Goal: Task Accomplishment & Management: Use online tool/utility

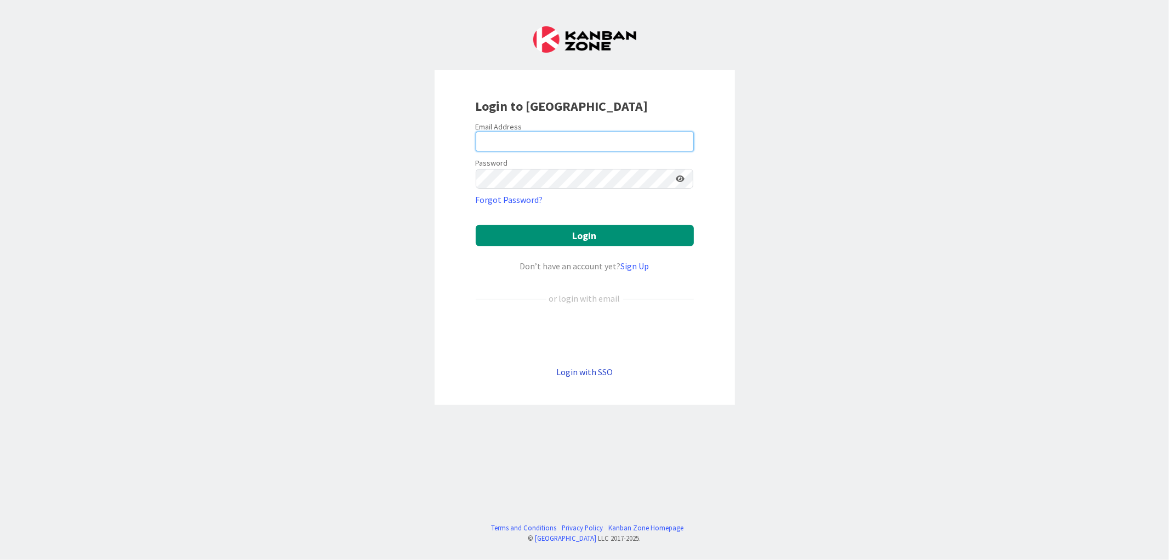
type input "[EMAIL_ADDRESS][DOMAIN_NAME]"
click at [563, 374] on link "Login with SSO" at bounding box center [584, 371] width 56 height 11
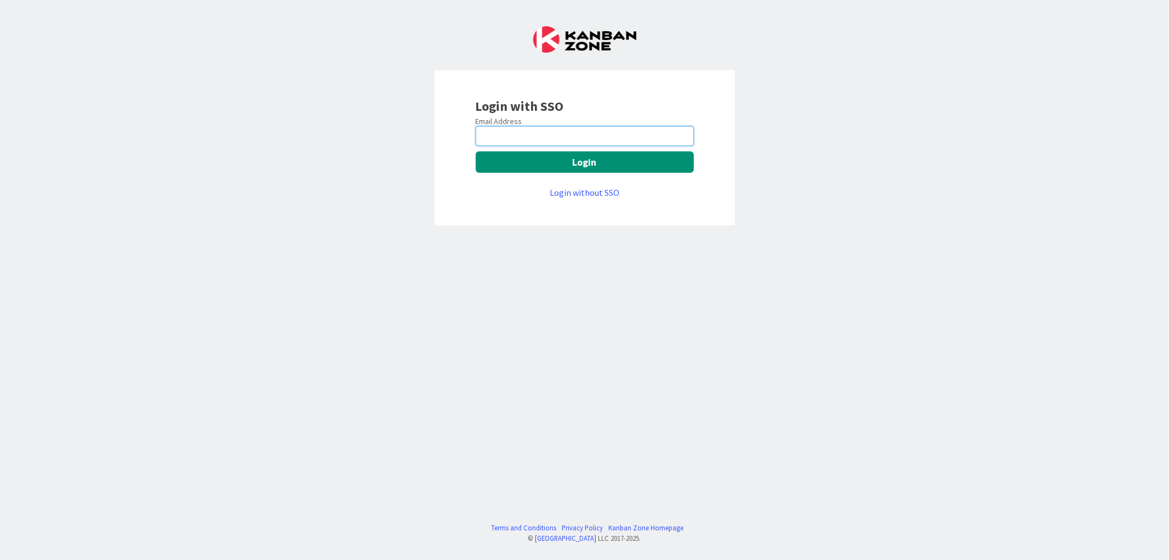
click at [504, 144] on input "email" at bounding box center [585, 136] width 218 height 20
type input "[EMAIL_ADDRESS][DOMAIN_NAME]"
click at [532, 165] on button "Login" at bounding box center [585, 161] width 218 height 21
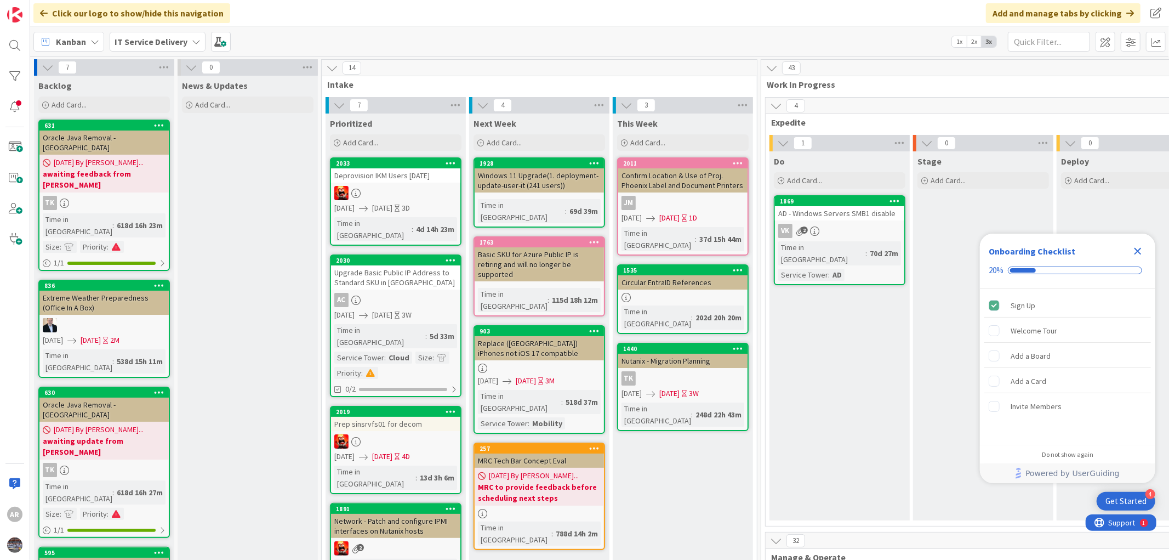
click at [1138, 249] on icon "Close Checklist" at bounding box center [1137, 250] width 13 height 13
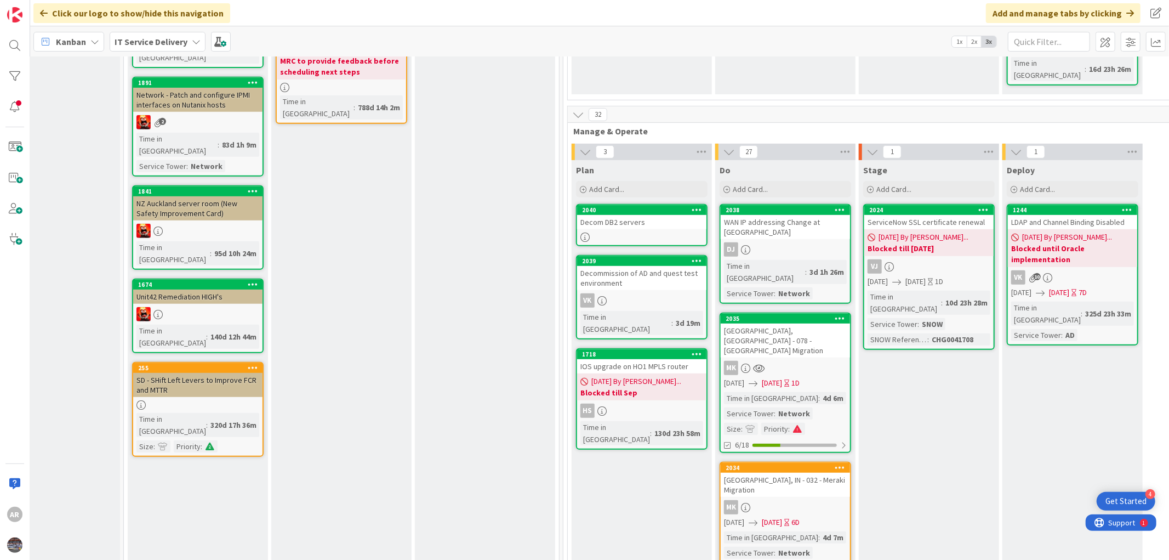
scroll to position [487, 198]
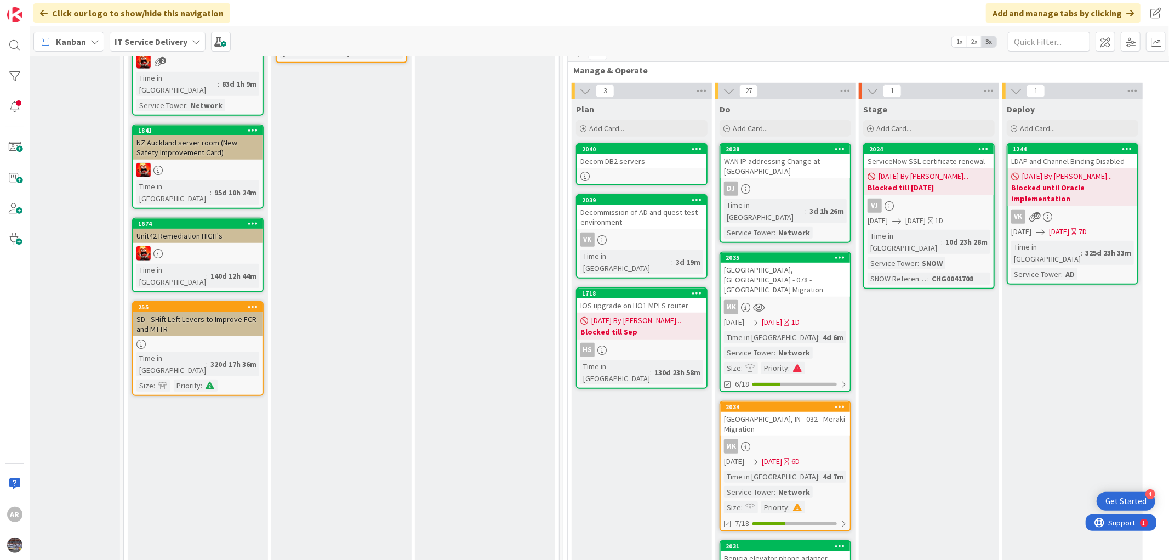
click at [790, 263] on div "Odessa, TX - 078 - Meraki Migration" at bounding box center [785, 280] width 129 height 34
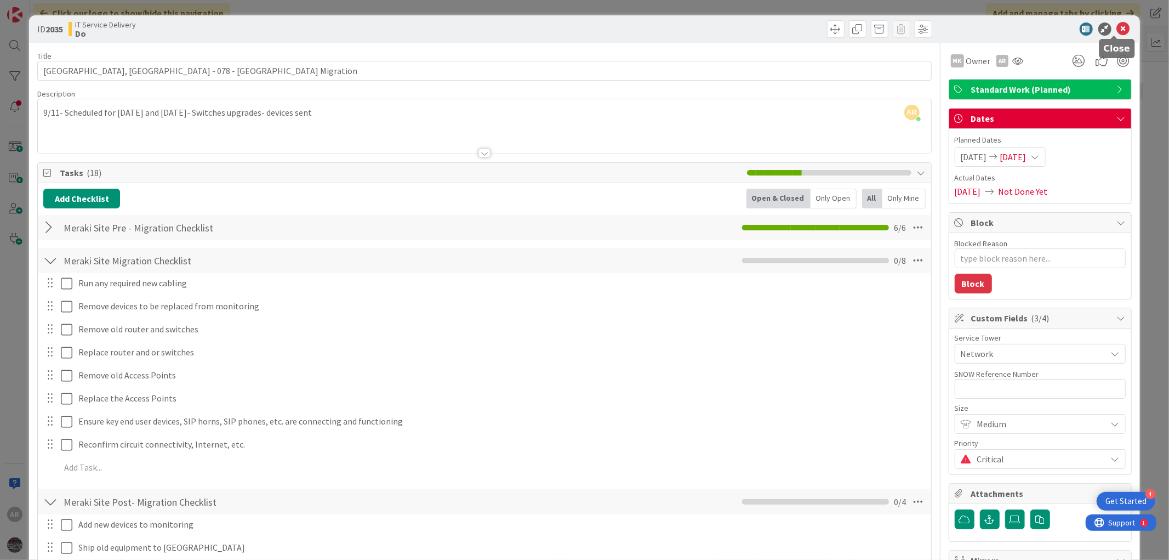
click at [1117, 25] on icon at bounding box center [1123, 28] width 13 height 13
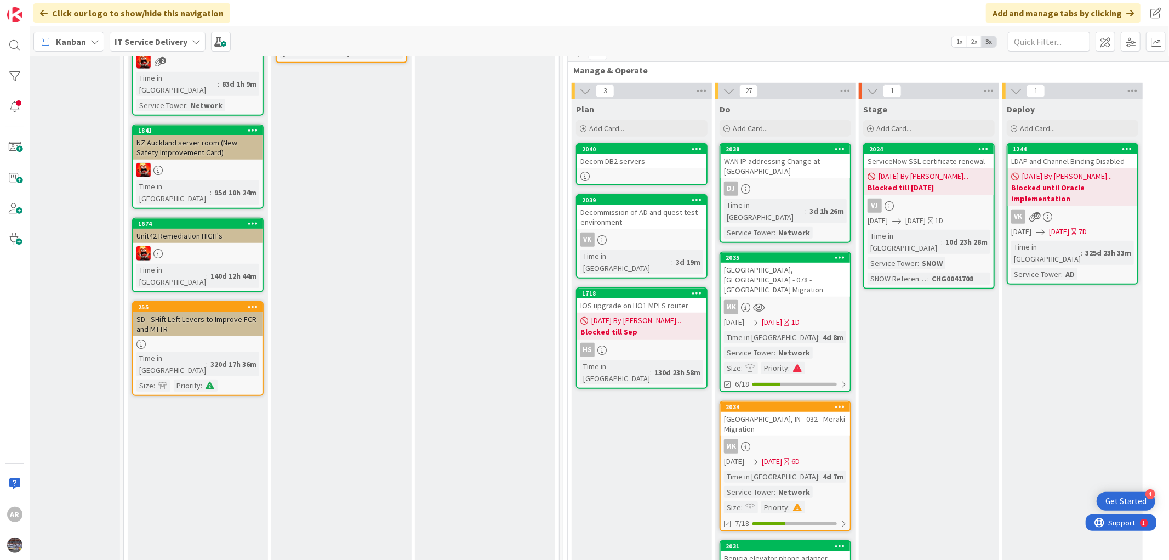
click at [751, 439] on div "MK" at bounding box center [785, 446] width 129 height 14
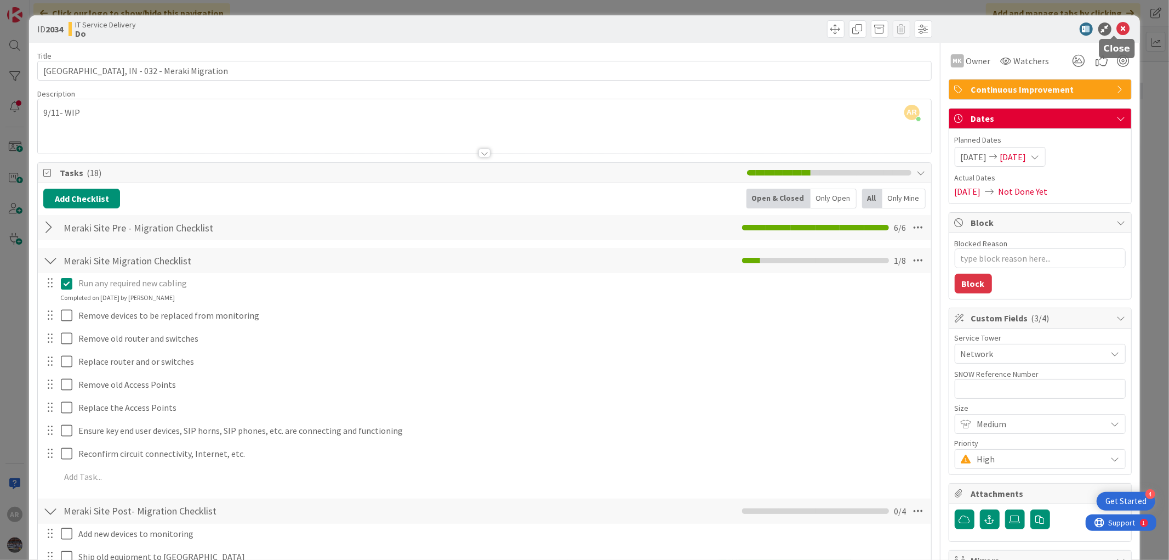
click at [1117, 26] on icon at bounding box center [1123, 28] width 13 height 13
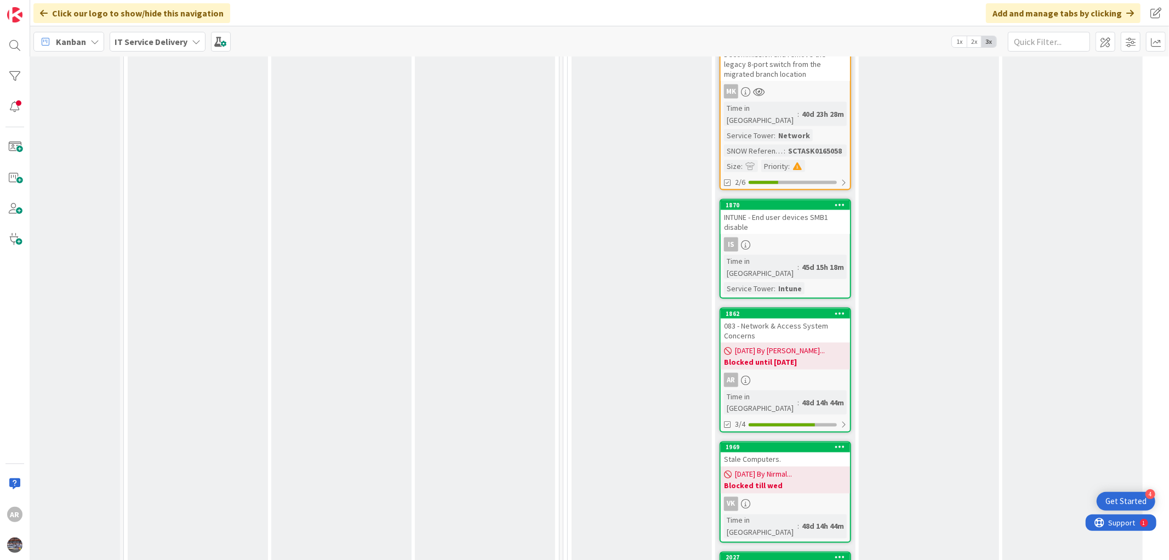
scroll to position [1461, 198]
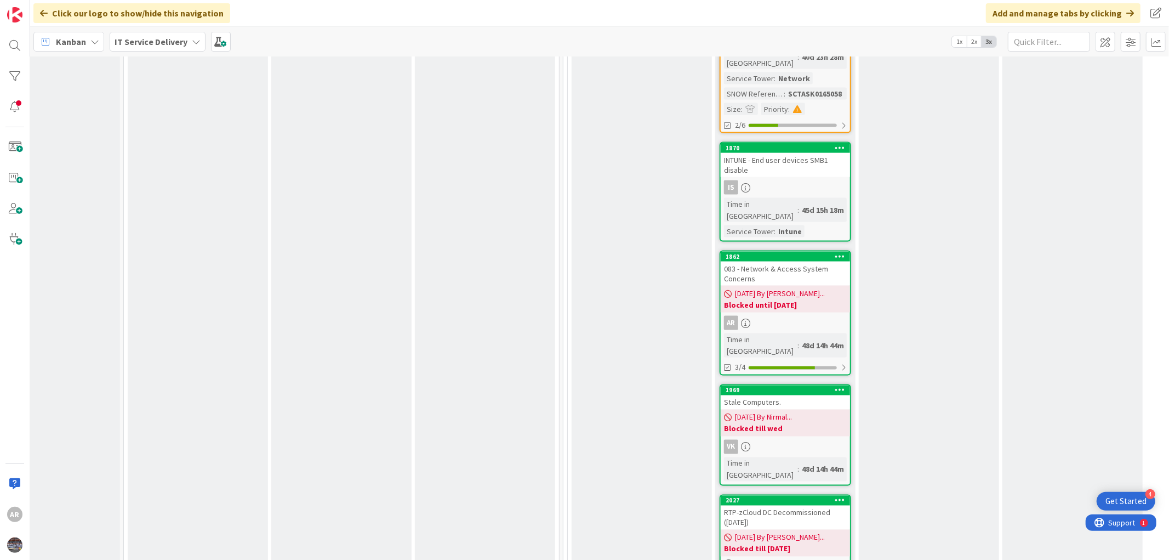
click at [806, 505] on div "RTP-zCloud DC Decommissioned (08/31/2025)" at bounding box center [785, 517] width 129 height 24
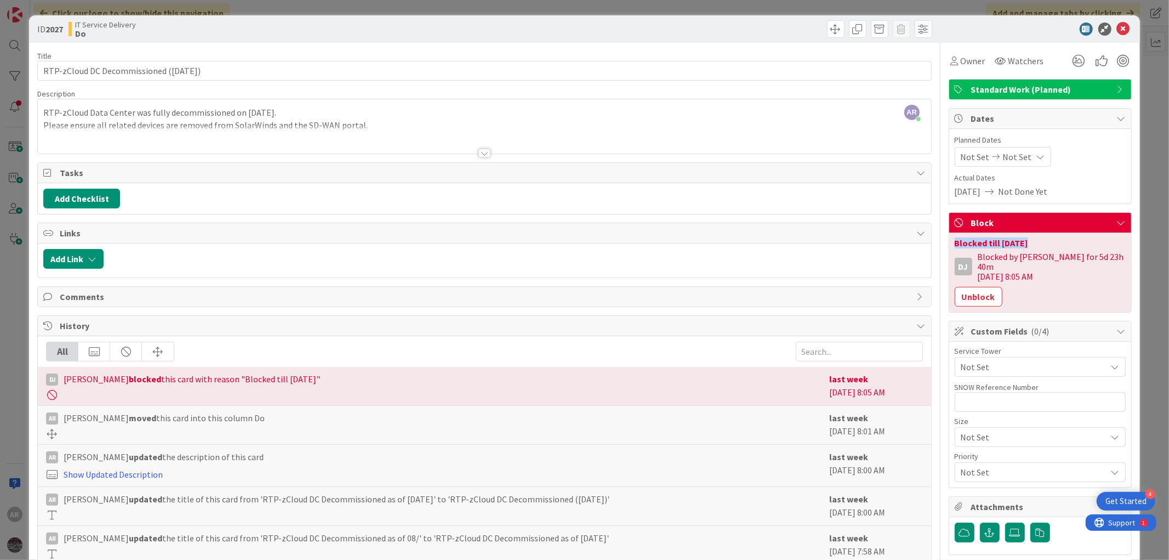
drag, startPoint x: 1024, startPoint y: 242, endPoint x: 943, endPoint y: 243, distance: 80.6
click at [949, 243] on div "Blocked till Monday DJ Blocked by Devanshi for 5d 23h 40m 09/09/2025 8:05 AM Un…" at bounding box center [1040, 272] width 182 height 79
copy div "Blocked till Monday"
click at [969, 289] on button "Unblock" at bounding box center [979, 297] width 48 height 20
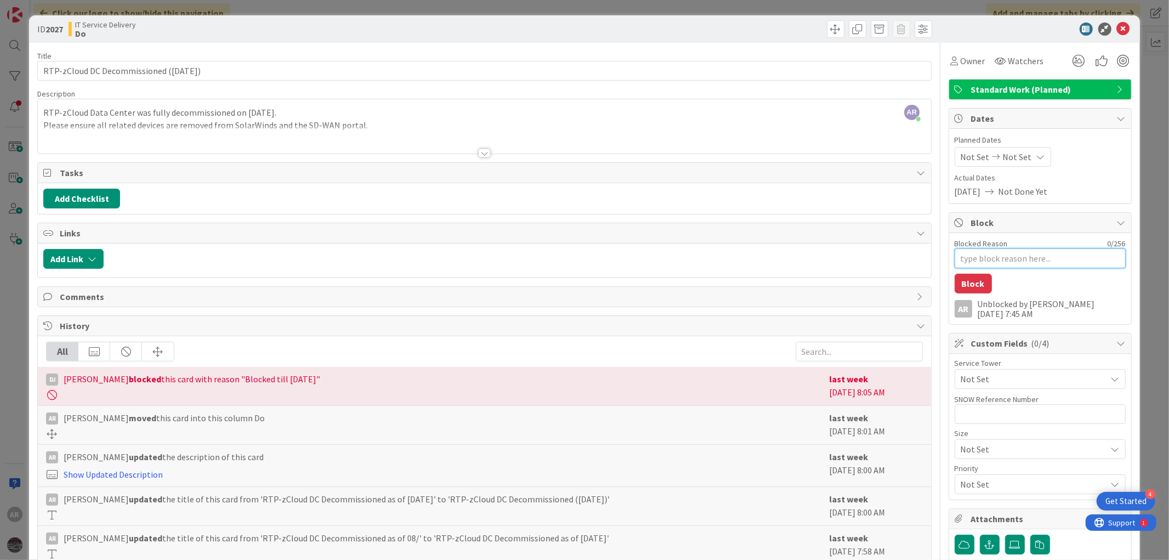
click at [965, 257] on textarea "Blocked Reason" at bounding box center [1040, 258] width 171 height 20
paste textarea "Blocked till Monday"
type textarea "x"
type textarea "Blocked till Monday"
type textarea "x"
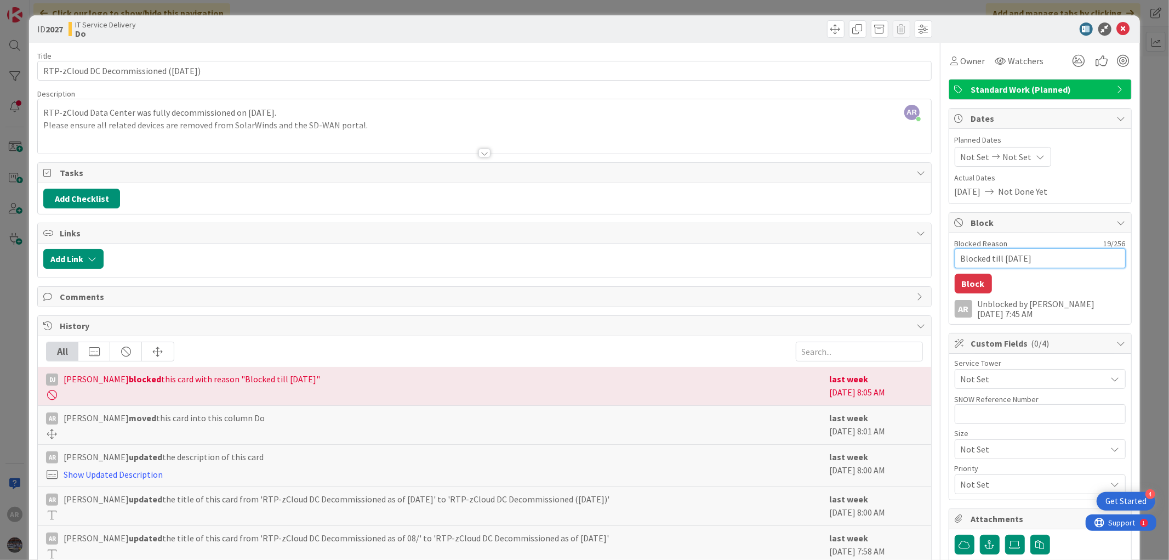
type textarea "Blocked till Monda"
type textarea "x"
type textarea "Blocked till Mond"
type textarea "x"
type textarea "Blocked till Mon"
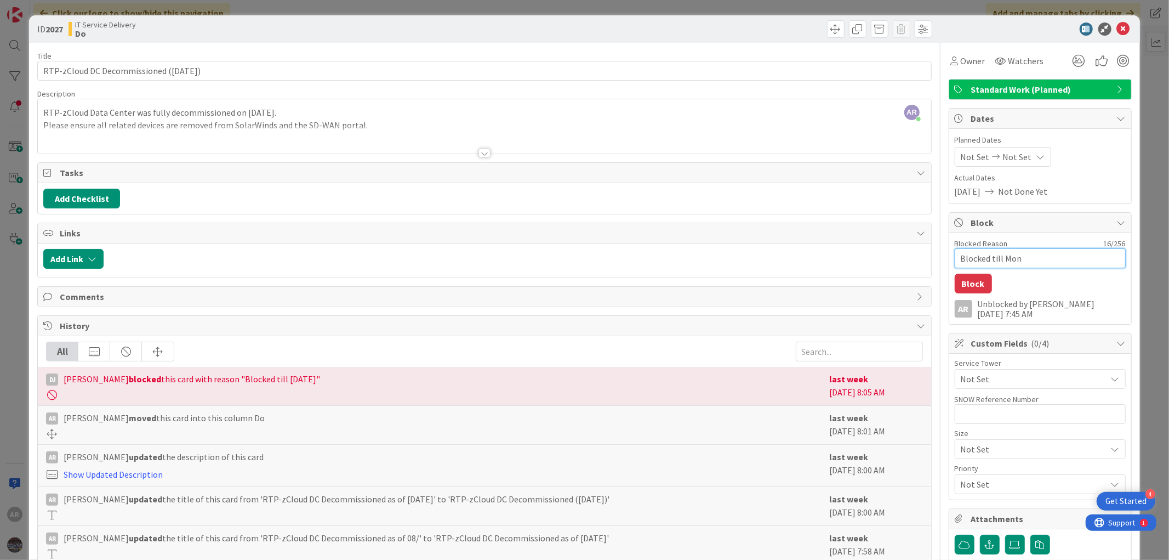
type textarea "x"
type textarea "Blocked till Mo"
type textarea "x"
type textarea "Blocked till M"
type textarea "x"
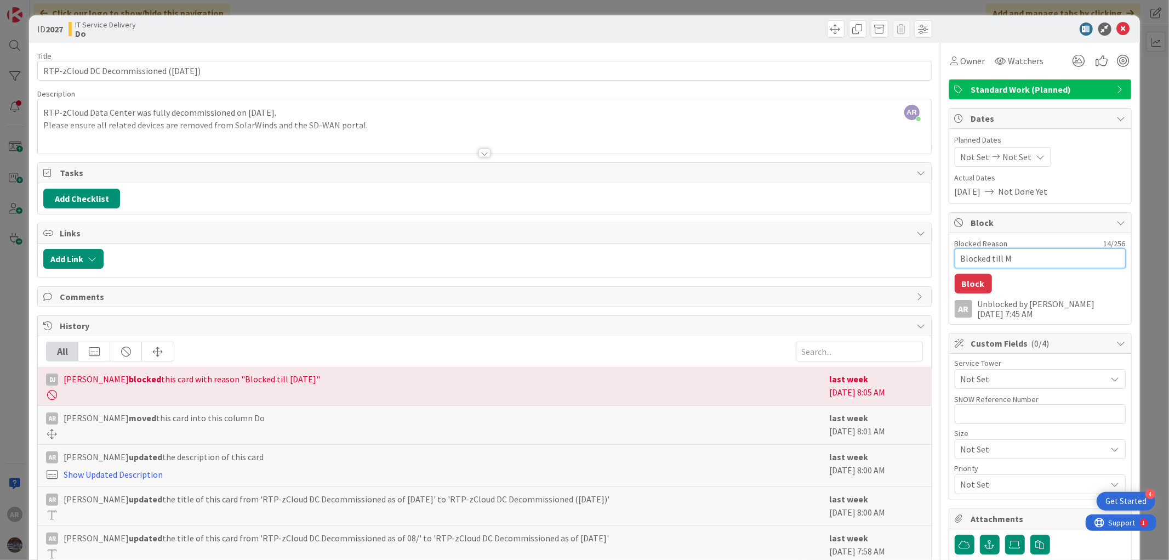
type textarea "Blocked till"
type textarea "x"
type textarea "Blocked till 9"
type textarea "x"
type textarea "Blocked till 9/"
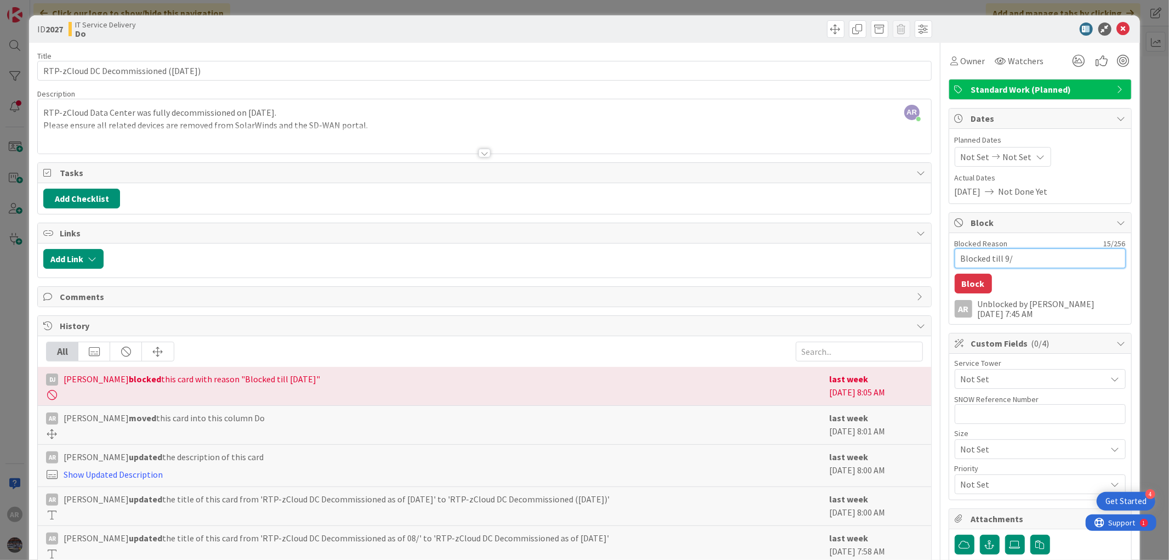
type textarea "x"
type textarea "Blocked till 9/1"
type textarea "x"
drag, startPoint x: 1018, startPoint y: 260, endPoint x: 947, endPoint y: 271, distance: 72.1
click at [949, 271] on div "Blocked Reason 17 / 256 Blocked till 9/17 Block AR Unblocked by Anis 09/15/2025…" at bounding box center [1040, 278] width 182 height 91
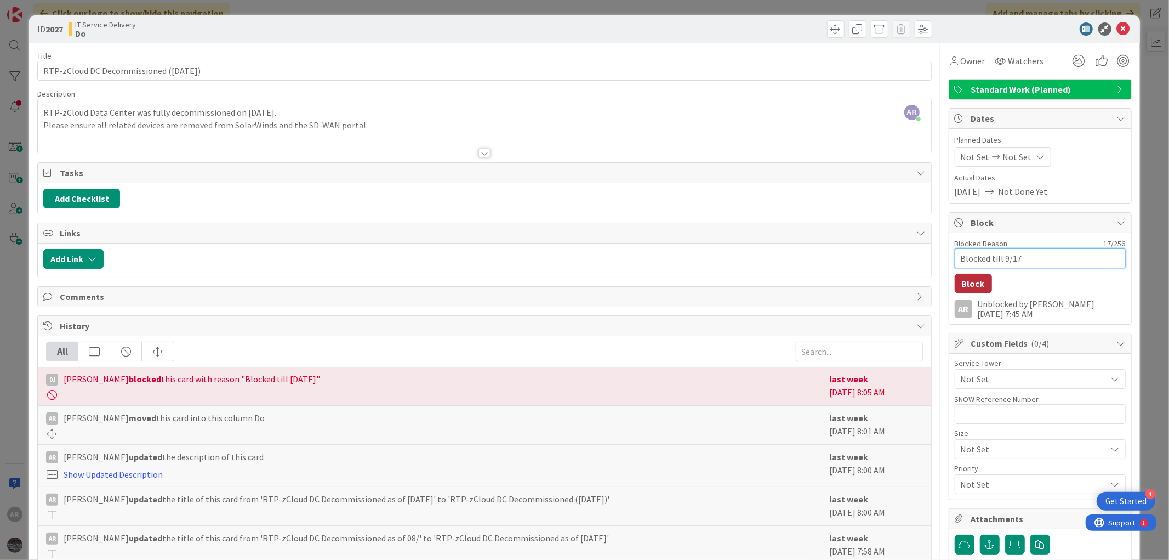
type textarea "Blocked till 9/17"
click at [958, 281] on button "Block" at bounding box center [973, 284] width 37 height 20
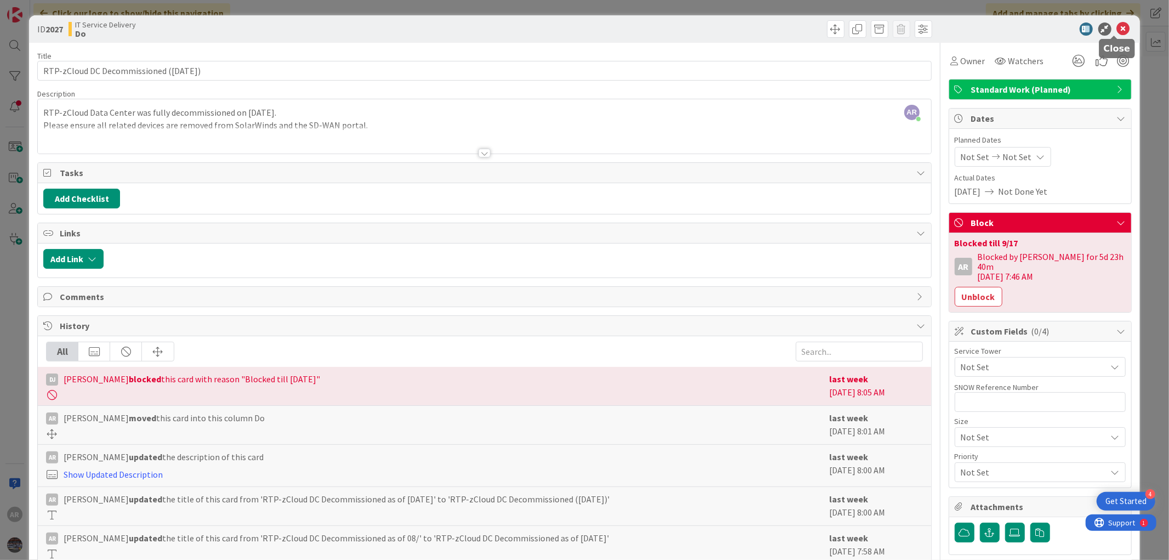
click at [1117, 29] on icon at bounding box center [1123, 28] width 13 height 13
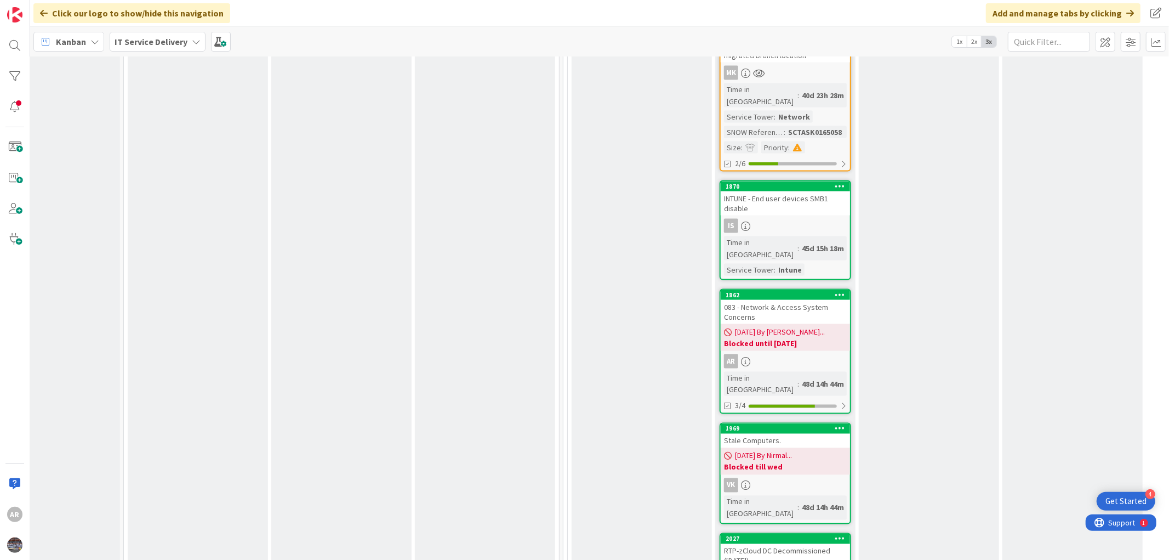
scroll to position [1400, 198]
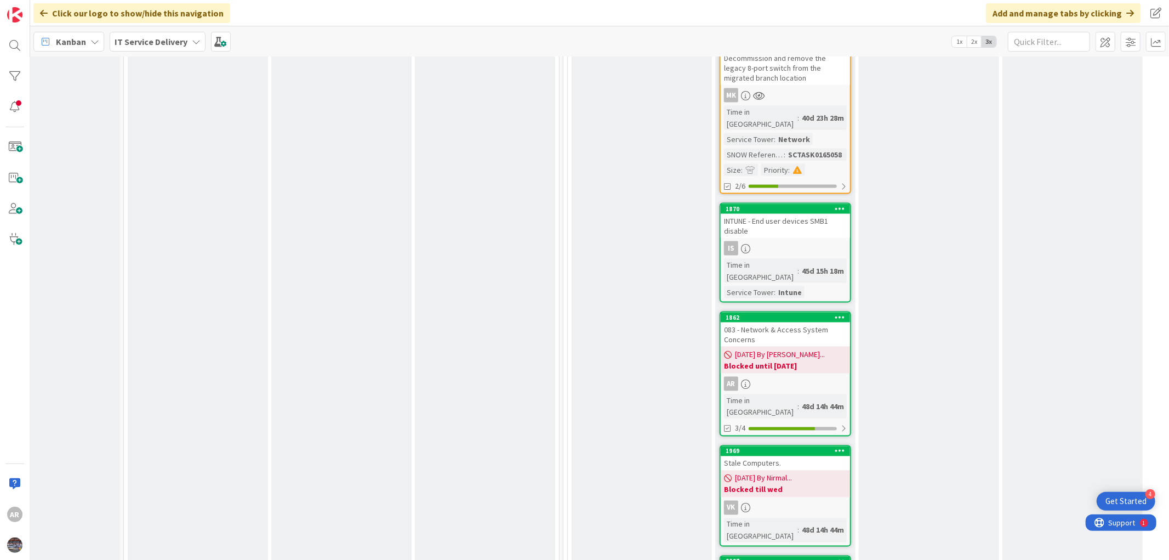
click at [784, 322] on div "083 - Network & Access System Concerns" at bounding box center [785, 334] width 129 height 24
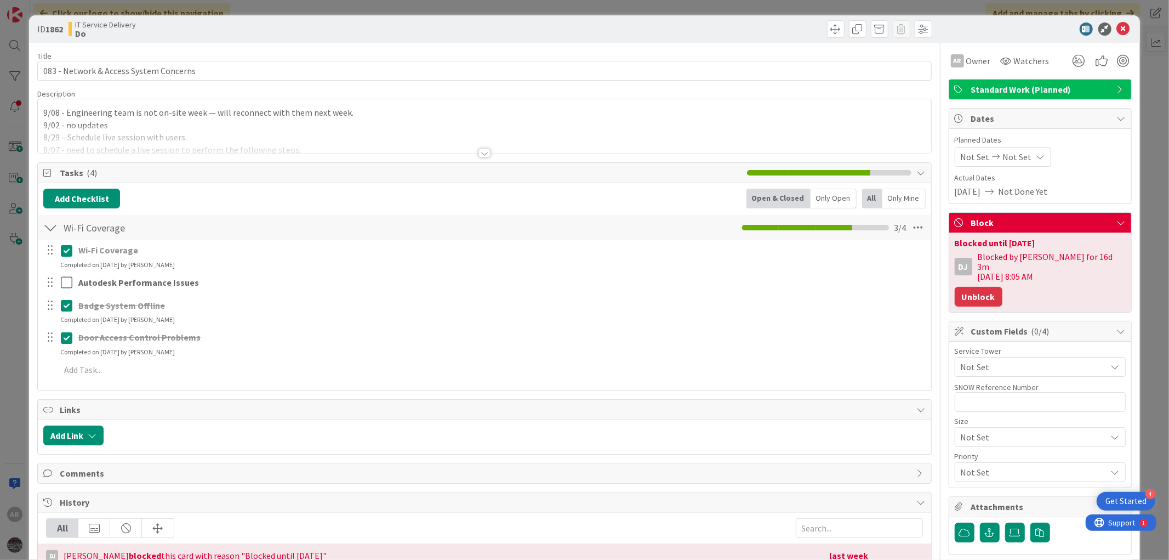
click at [967, 289] on button "Unblock" at bounding box center [979, 297] width 48 height 20
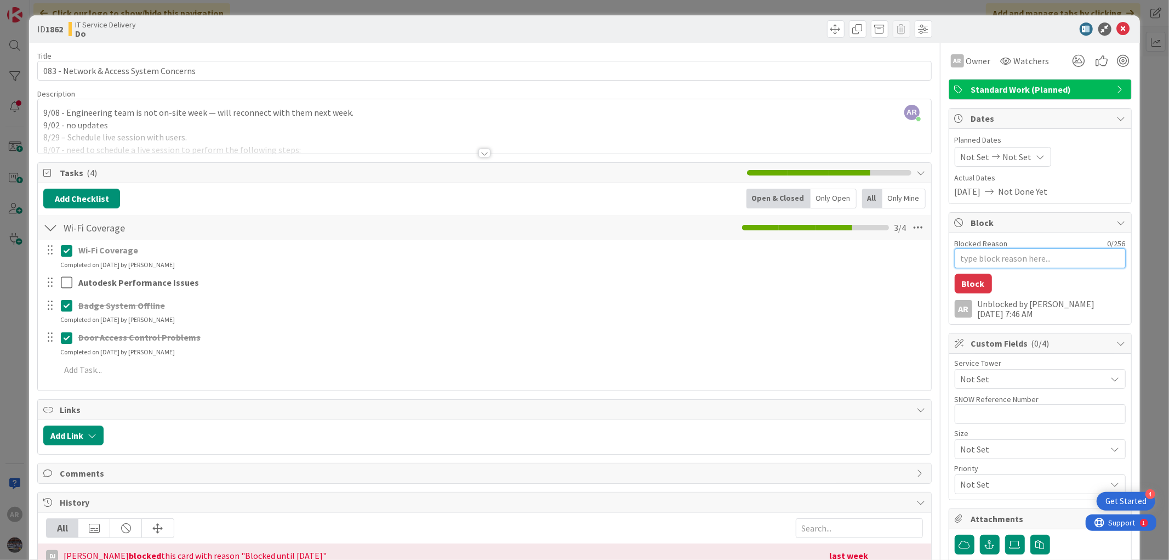
click at [999, 264] on textarea "Blocked Reason" at bounding box center [1040, 258] width 171 height 20
paste textarea "Blocked till 9/17"
type textarea "x"
type textarea "Blocked till 9/17"
click at [961, 290] on button "Block" at bounding box center [973, 284] width 37 height 20
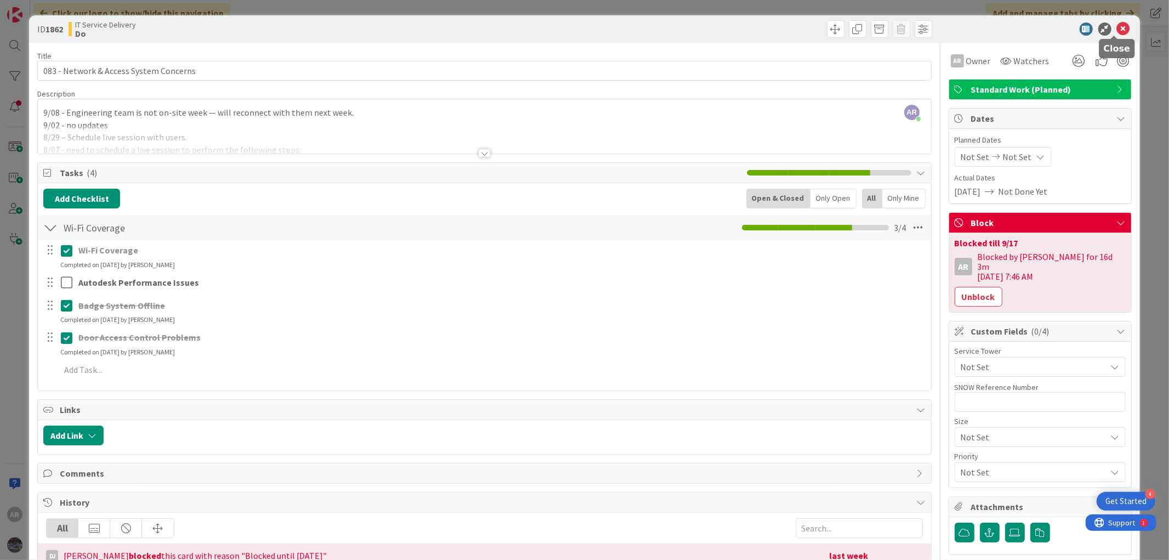
click at [1117, 25] on icon at bounding box center [1123, 28] width 13 height 13
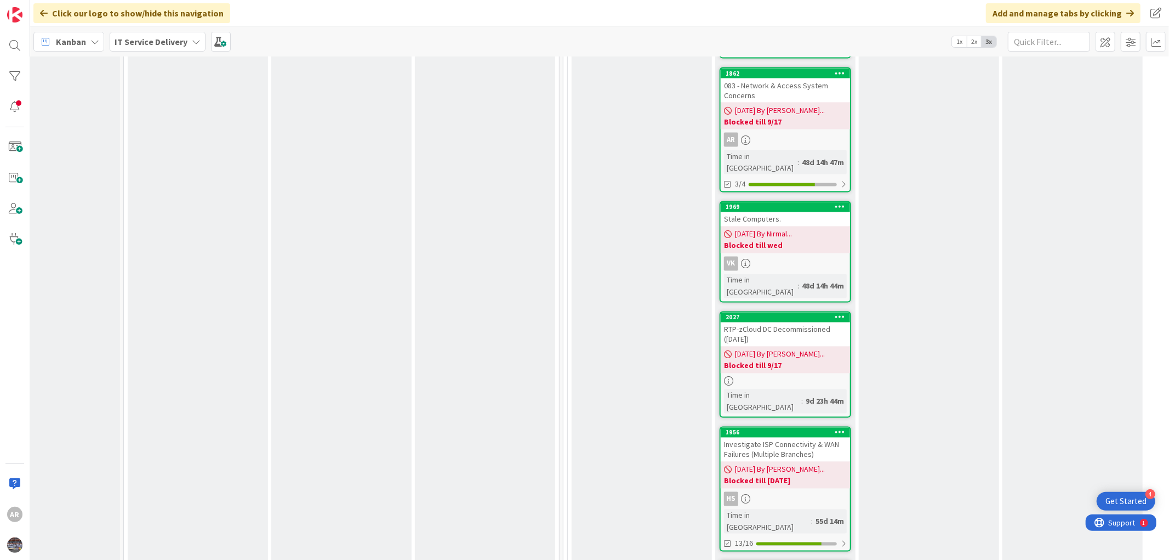
scroll to position [1705, 198]
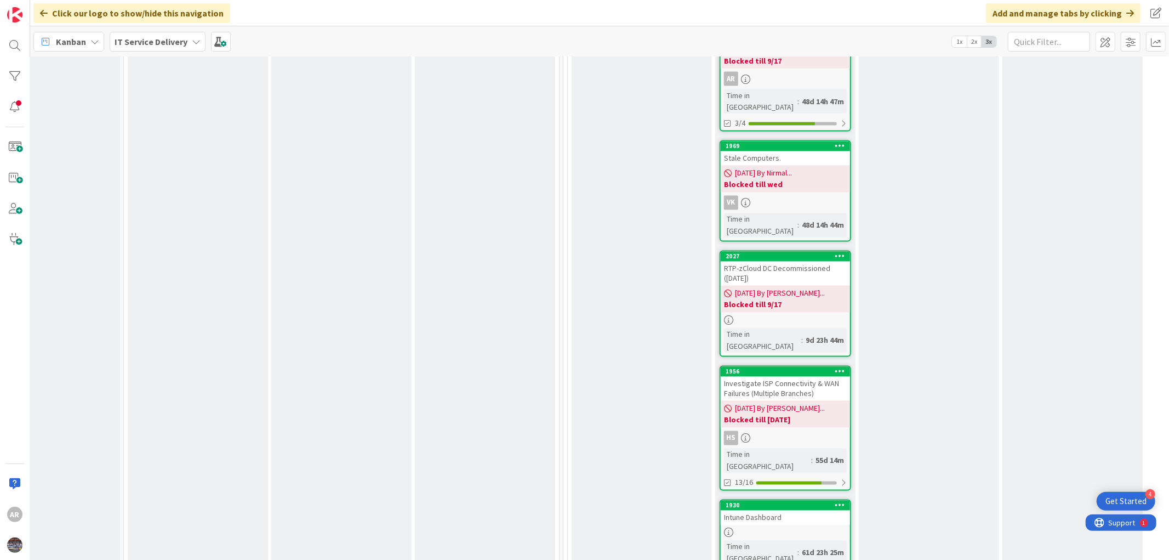
click at [775, 377] on div "Investigate ISP Connectivity & WAN Failures (Multiple Branches)" at bounding box center [785, 389] width 129 height 24
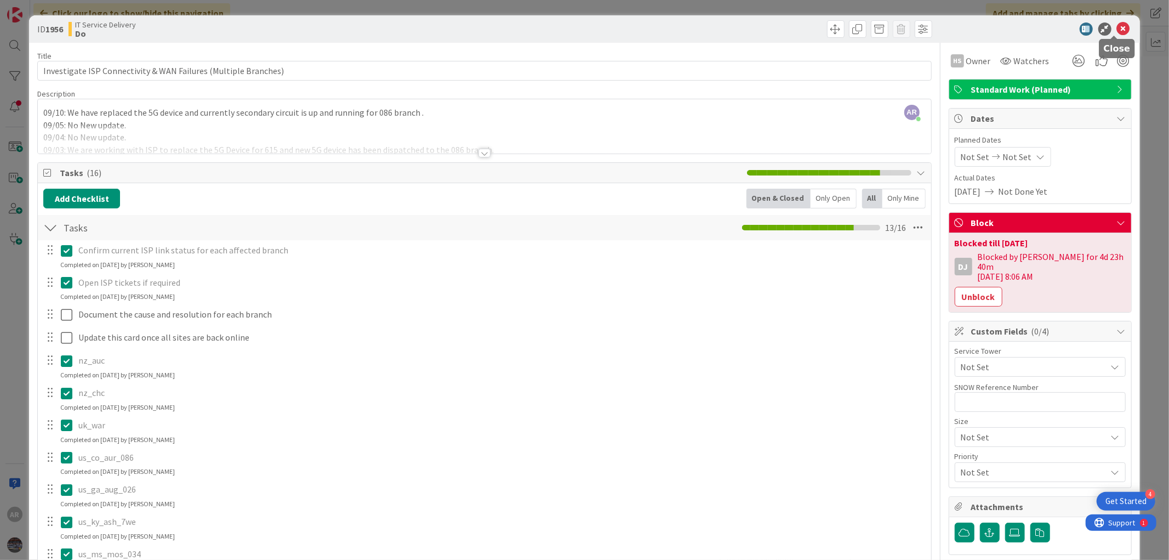
click at [1117, 28] on icon at bounding box center [1123, 28] width 13 height 13
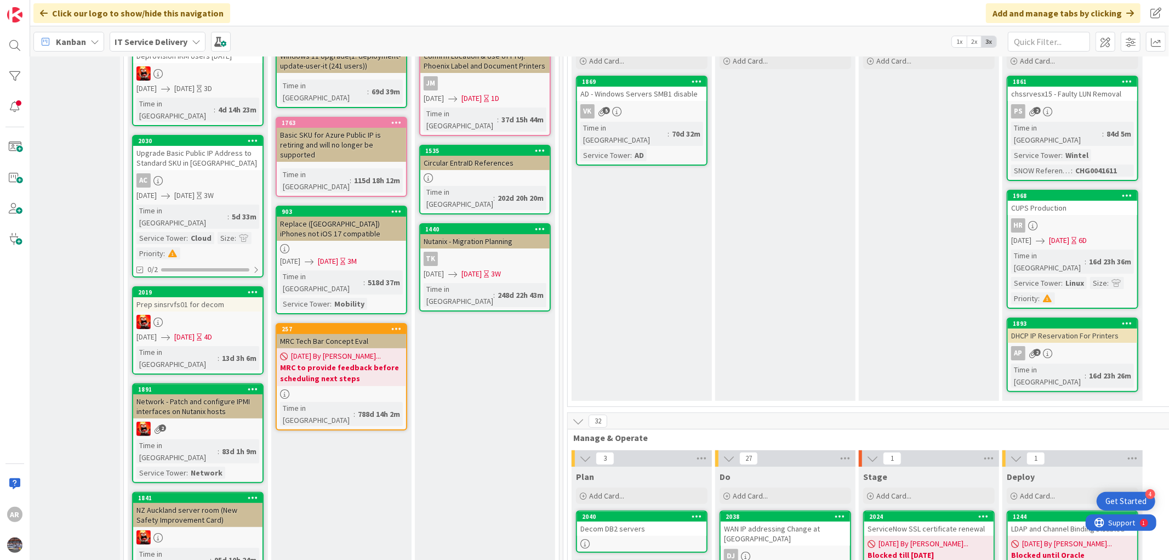
scroll to position [0, 198]
